Goal: Submit feedback/report problem

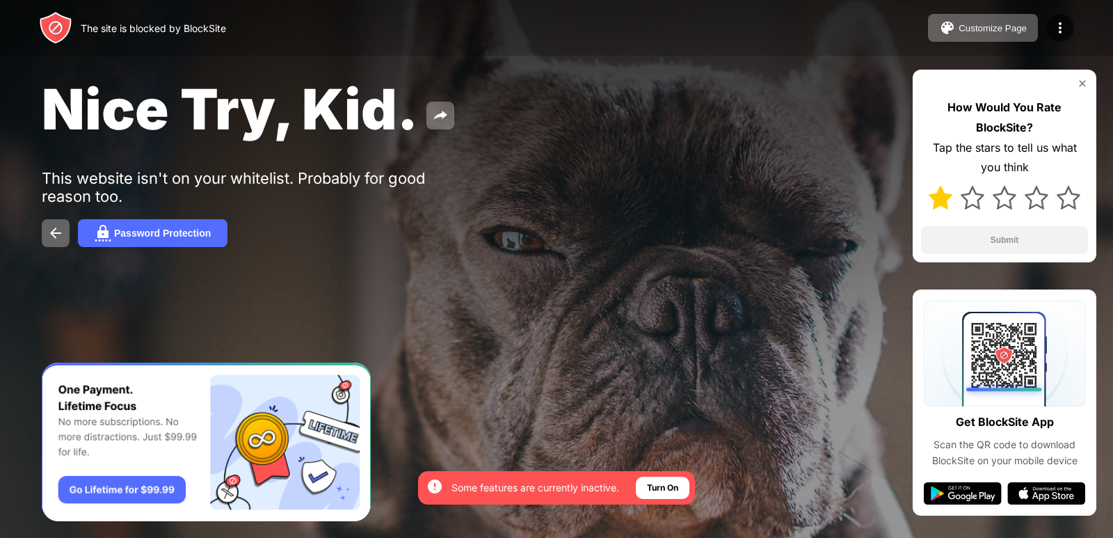
click at [937, 199] on img at bounding box center [940, 198] width 24 height 24
click at [956, 239] on button "Submit" at bounding box center [1004, 240] width 167 height 28
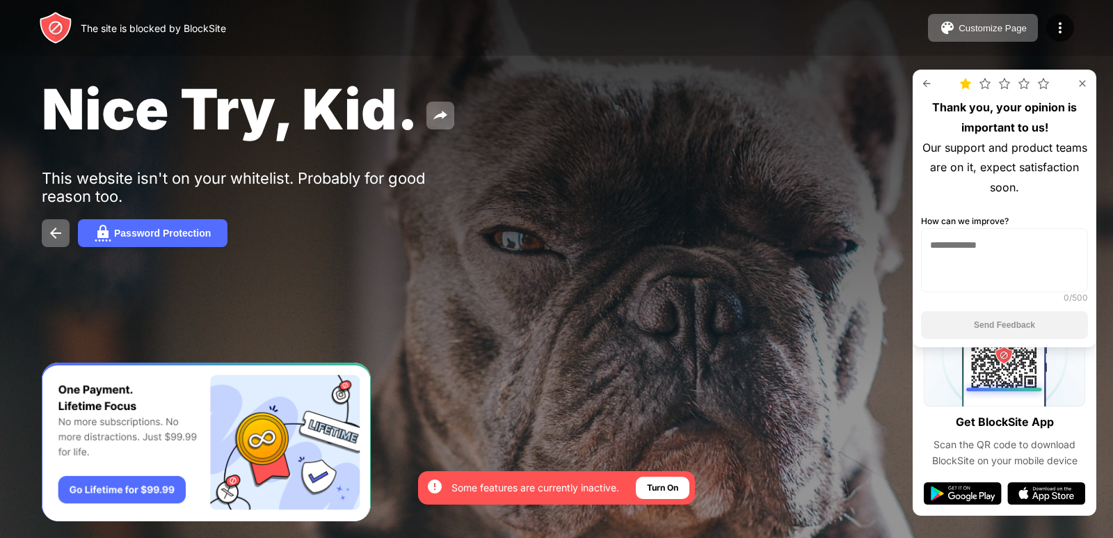
click at [972, 257] on textarea at bounding box center [1004, 260] width 167 height 64
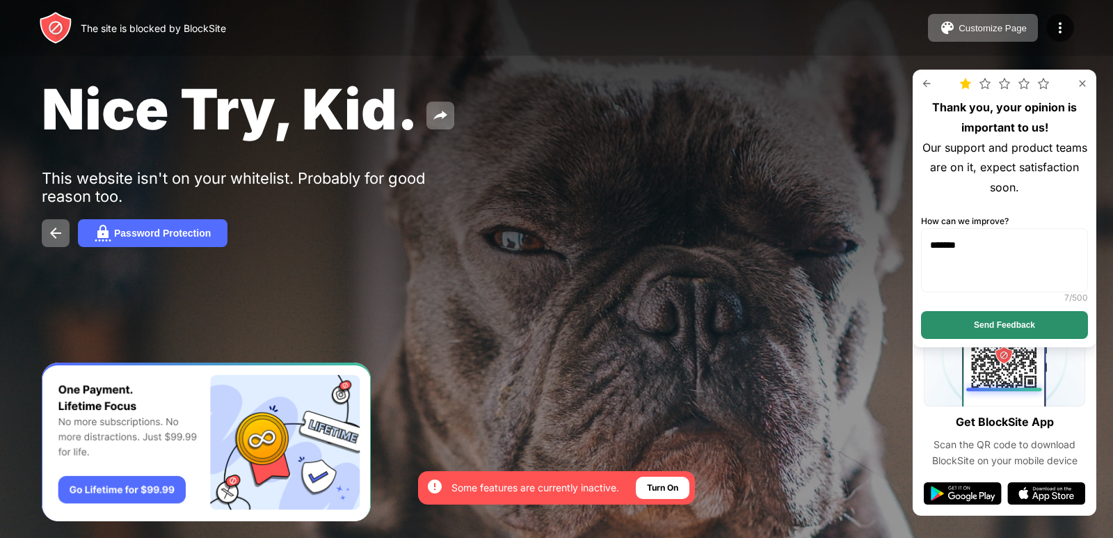
type textarea "*******"
click at [1024, 320] on button "Send Feedback" at bounding box center [1004, 325] width 167 height 28
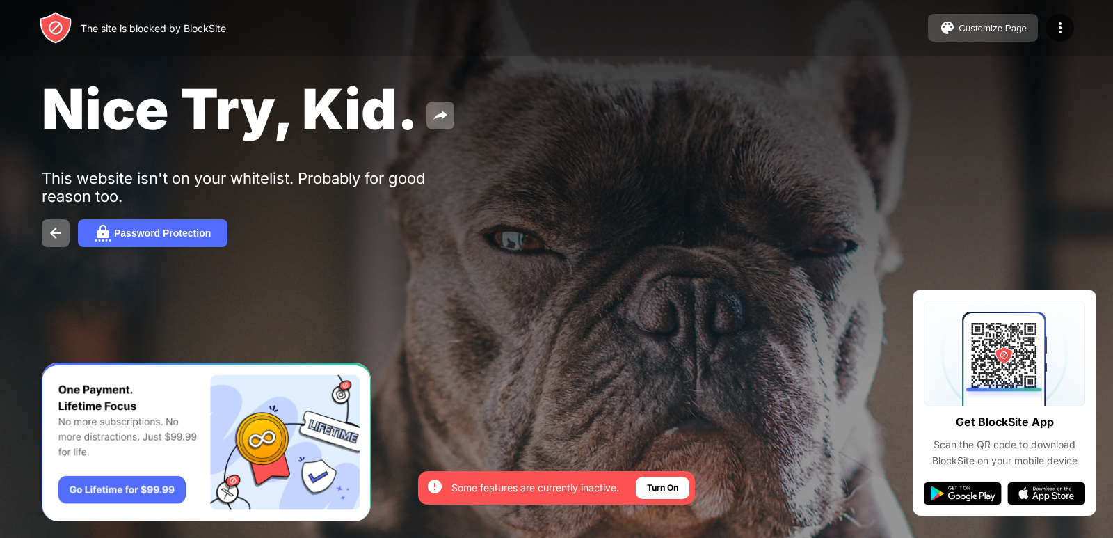
click at [967, 30] on div "Customize Page" at bounding box center [992, 28] width 68 height 10
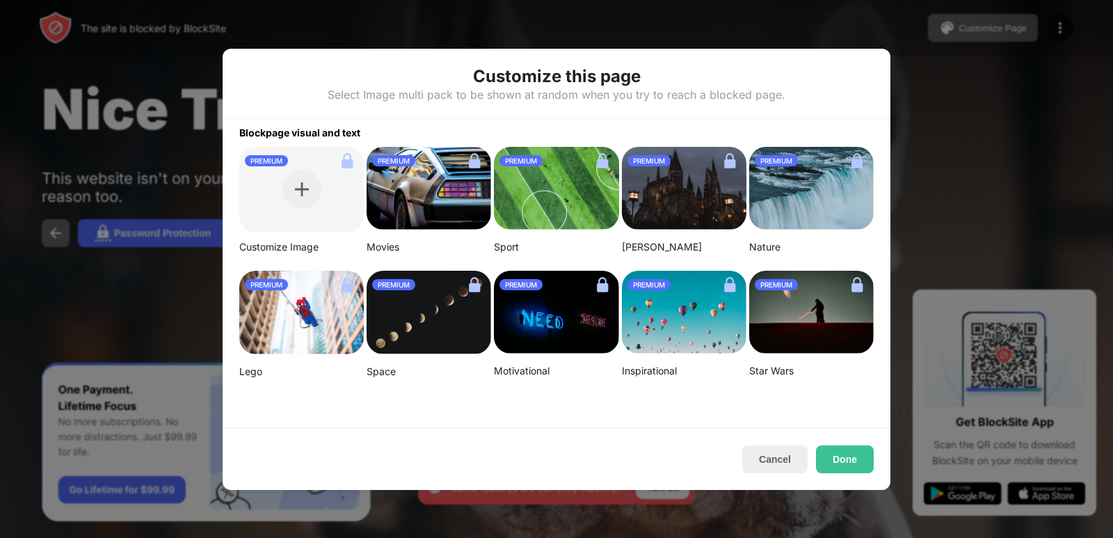
click at [567, 197] on img at bounding box center [556, 188] width 124 height 83
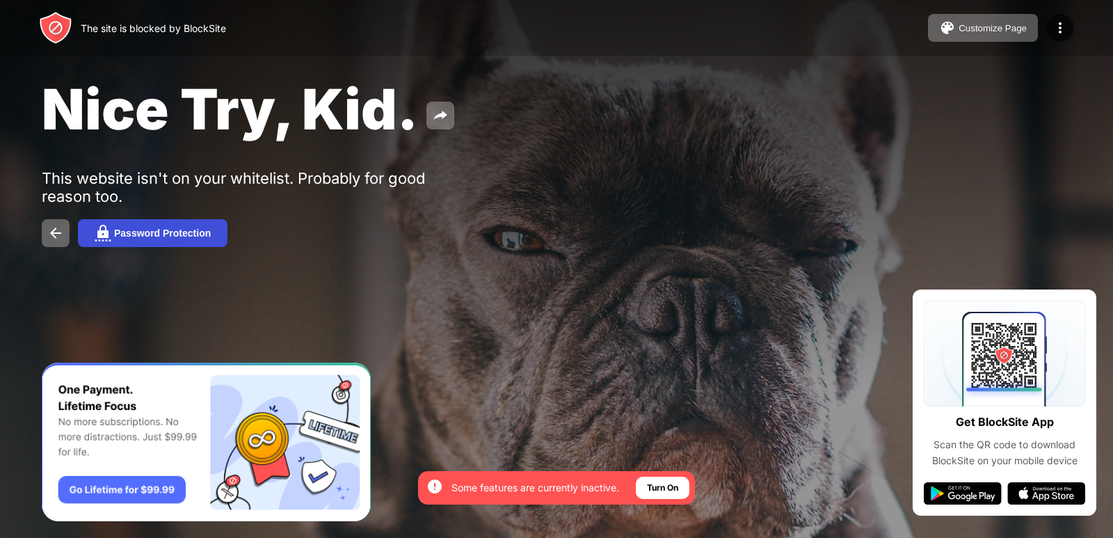
click at [136, 227] on button "Password Protection" at bounding box center [153, 233] width 150 height 28
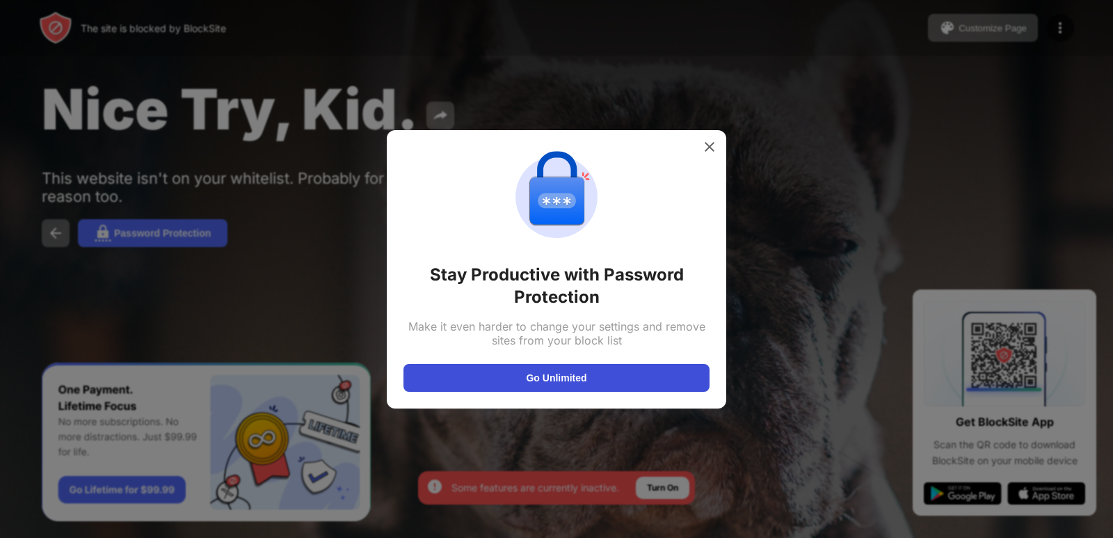
click at [497, 378] on button "Go Unlimited" at bounding box center [556, 378] width 306 height 28
